Goal: Task Accomplishment & Management: Manage account settings

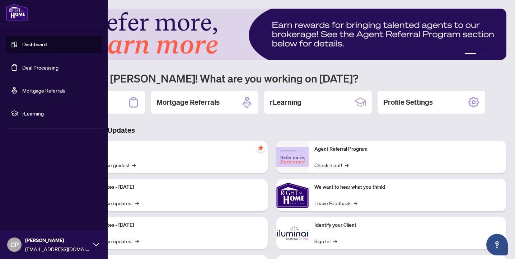
click at [37, 68] on link "Deal Processing" at bounding box center [40, 67] width 36 height 6
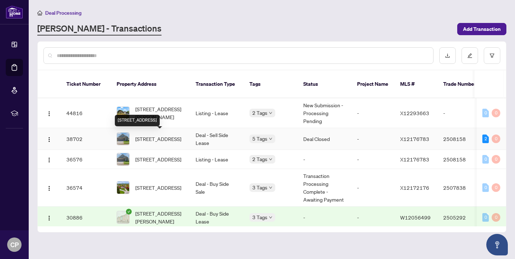
click at [152, 142] on span "[STREET_ADDRESS]" at bounding box center [158, 139] width 46 height 8
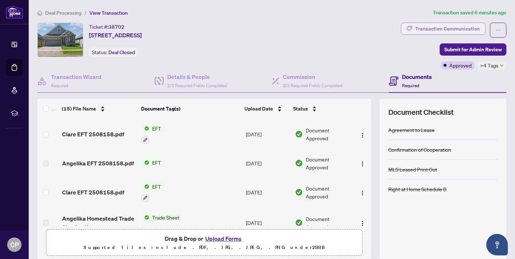
click at [454, 29] on div "Transaction Communication" at bounding box center [447, 28] width 65 height 11
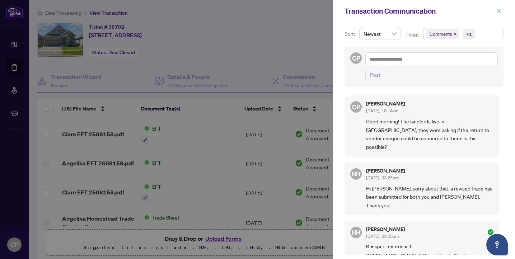
click at [500, 11] on icon "close" at bounding box center [498, 11] width 5 height 5
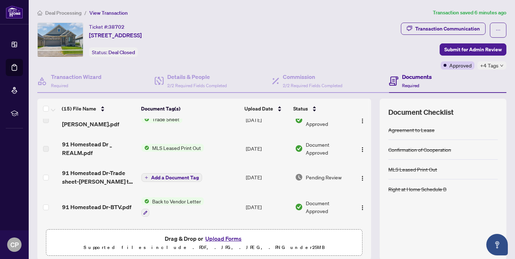
scroll to position [335, 0]
